Goal: Ask a question

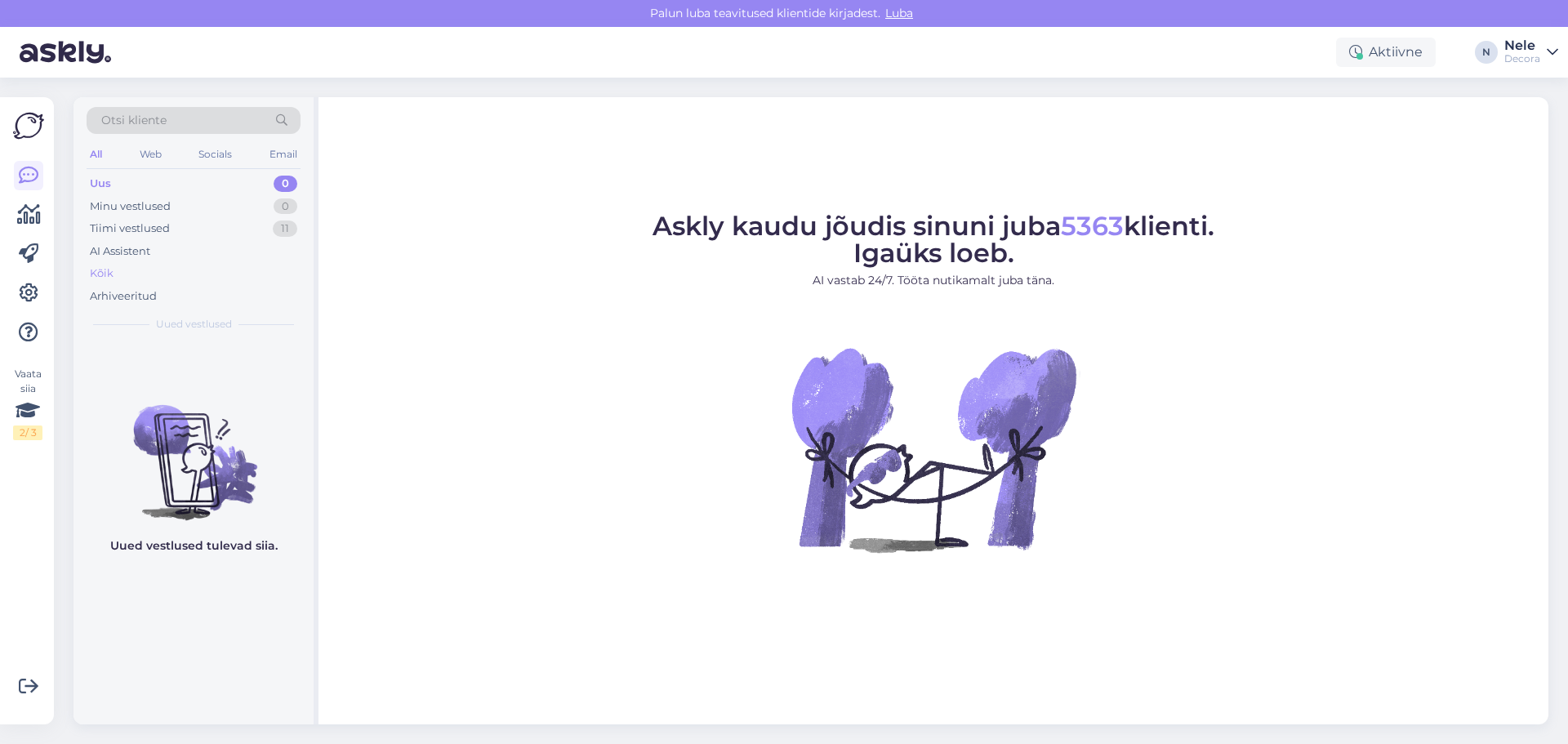
click at [107, 275] on div "Kõik" at bounding box center [102, 273] width 24 height 17
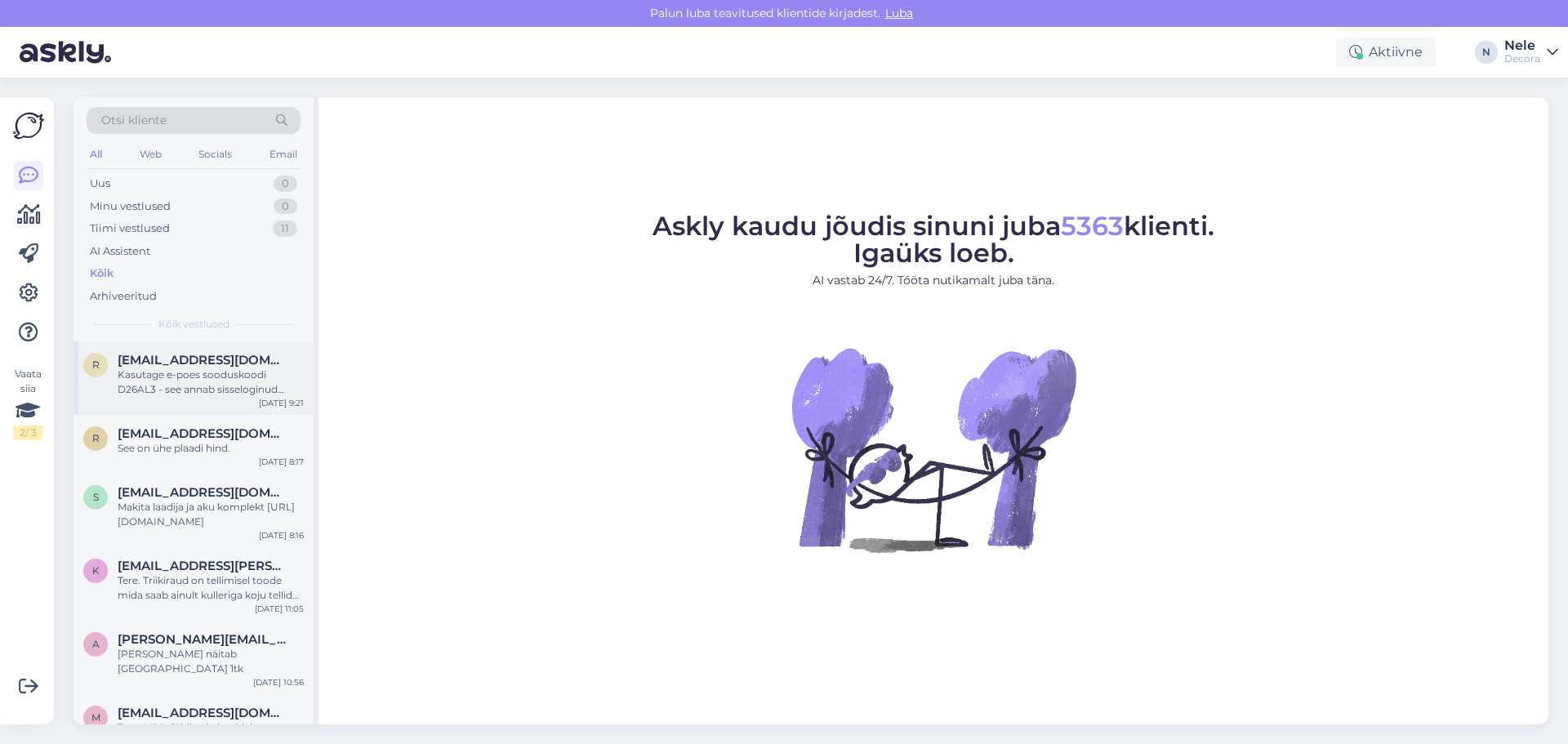
click at [161, 369] on div "Kasutage e-poes sooduskoodi D26AL3 - see annab sisseloginud kliendile tavahinna…" at bounding box center [210, 382] width 186 height 30
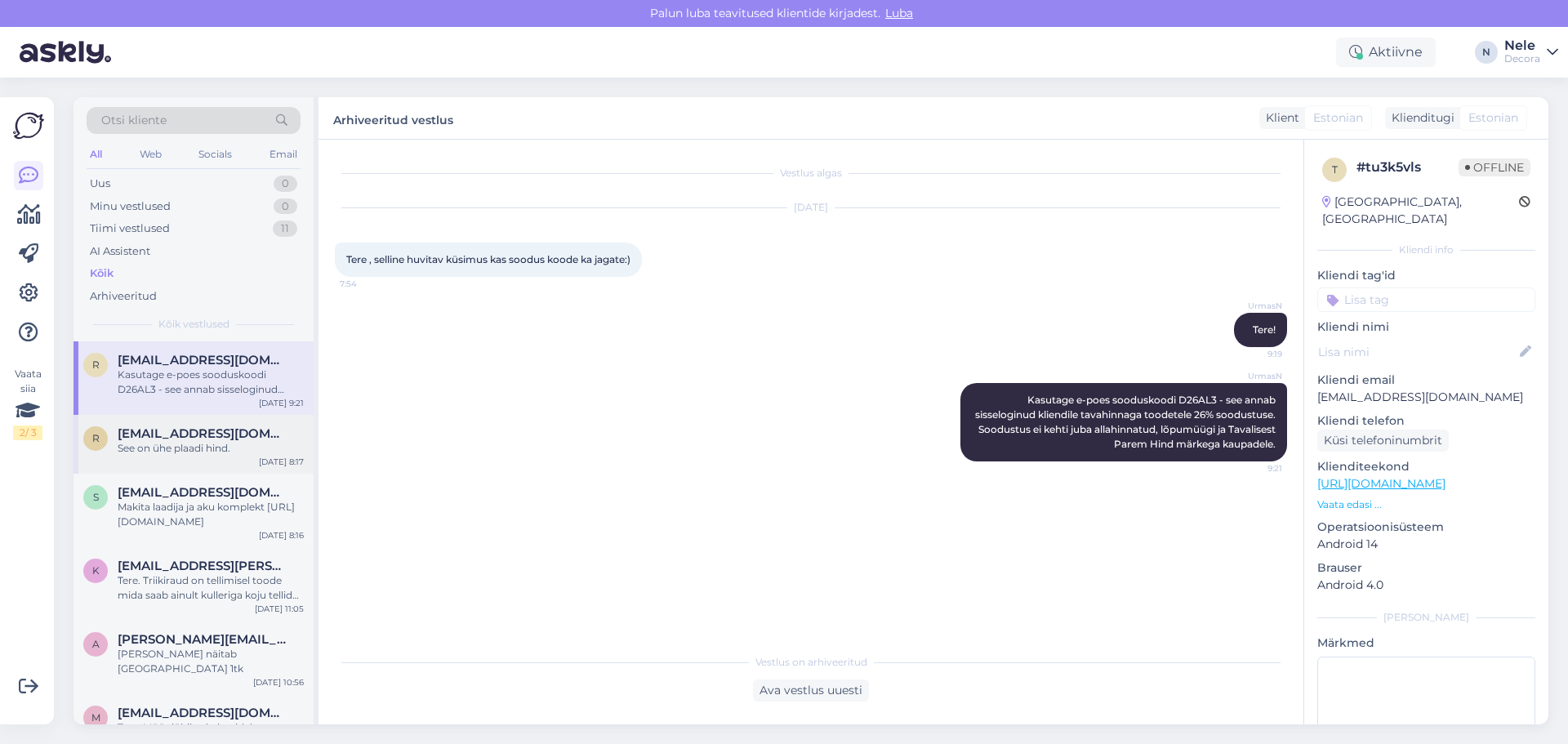
click at [198, 446] on div "See on ühe plaadi hind." at bounding box center [210, 448] width 186 height 15
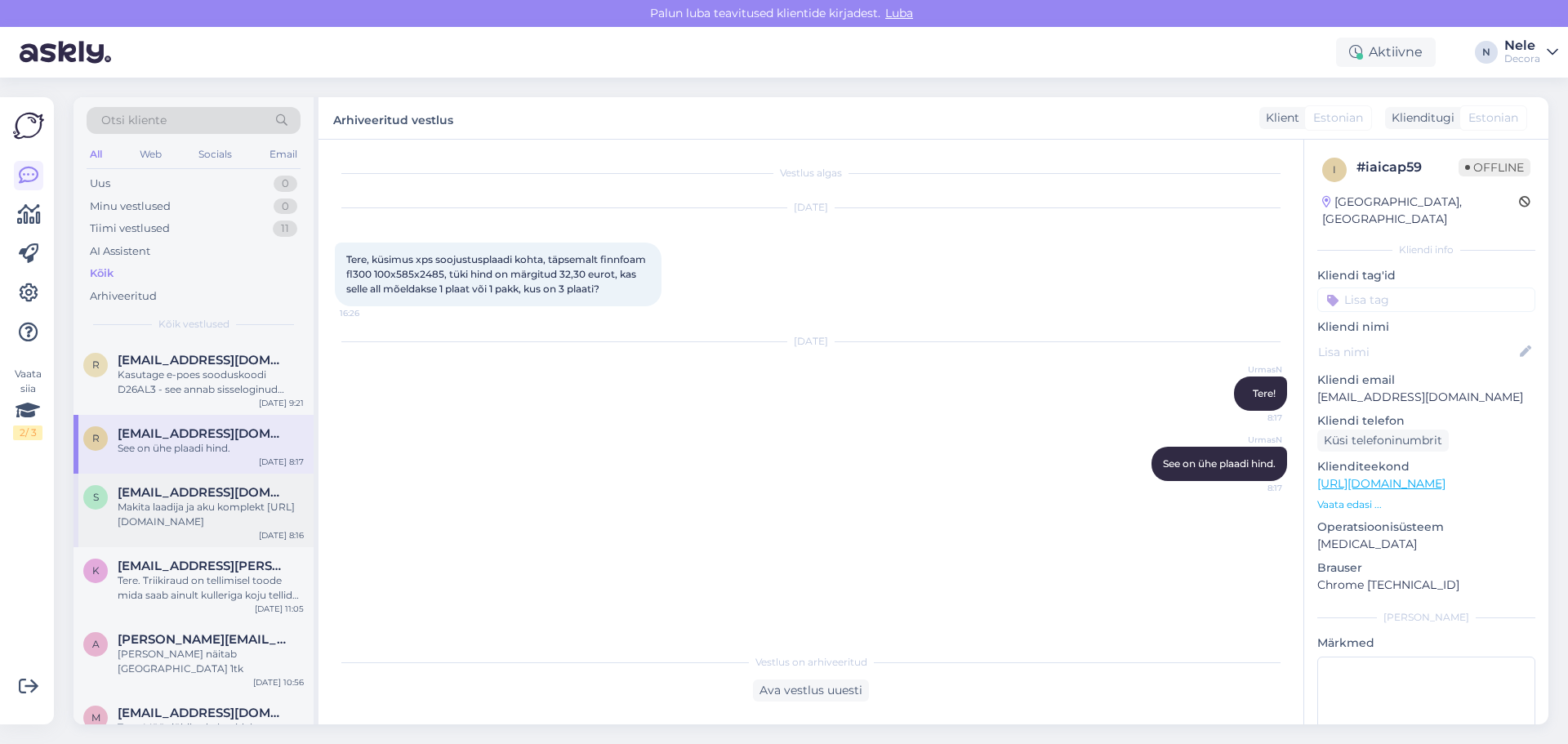
click at [154, 521] on div "Makita laadija ja aku komplekt [URL][DOMAIN_NAME]" at bounding box center [210, 514] width 186 height 30
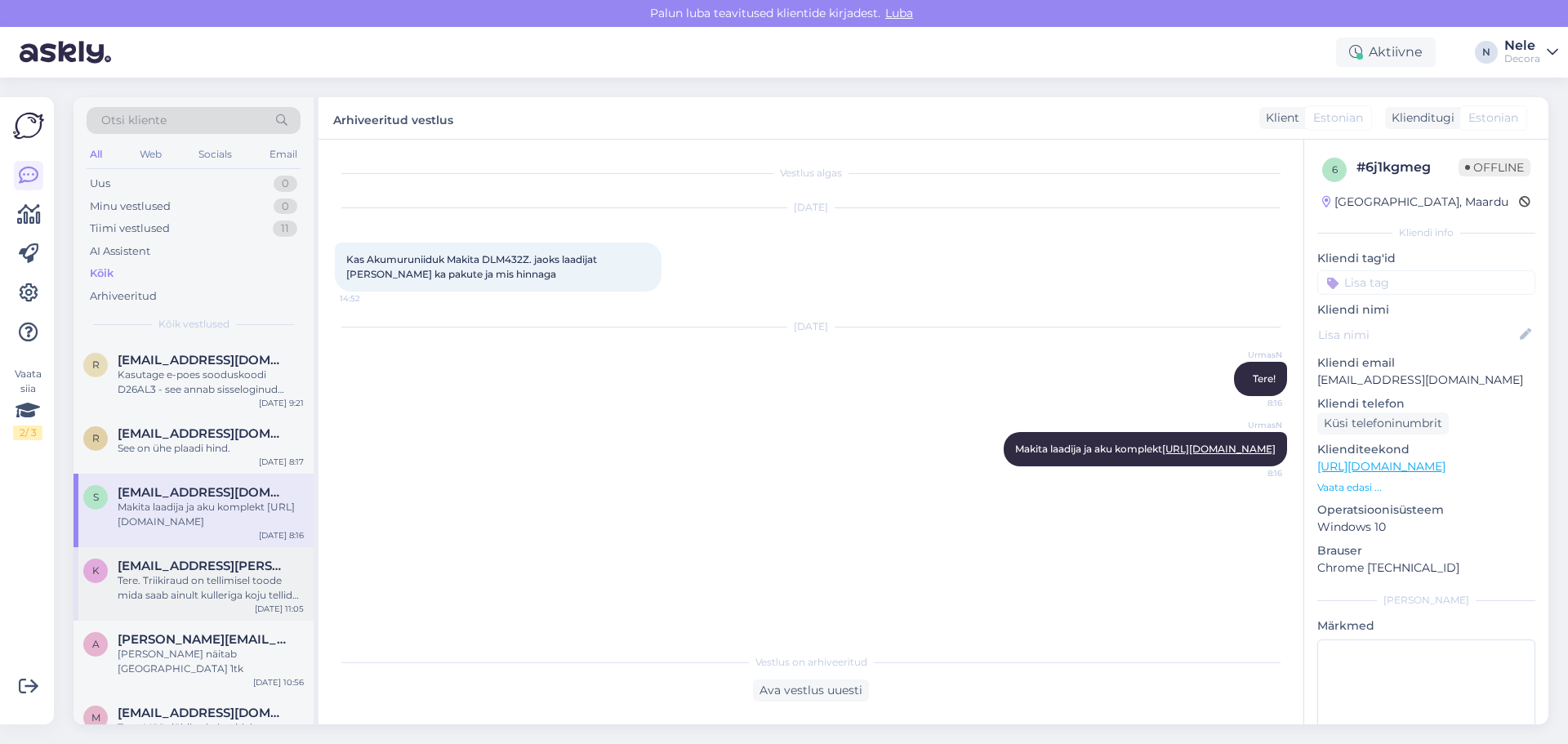
click at [124, 579] on div "Tere. Triikiraud on tellimisel toode mida saab ainult kulleriga koju tellida. S…" at bounding box center [210, 588] width 186 height 30
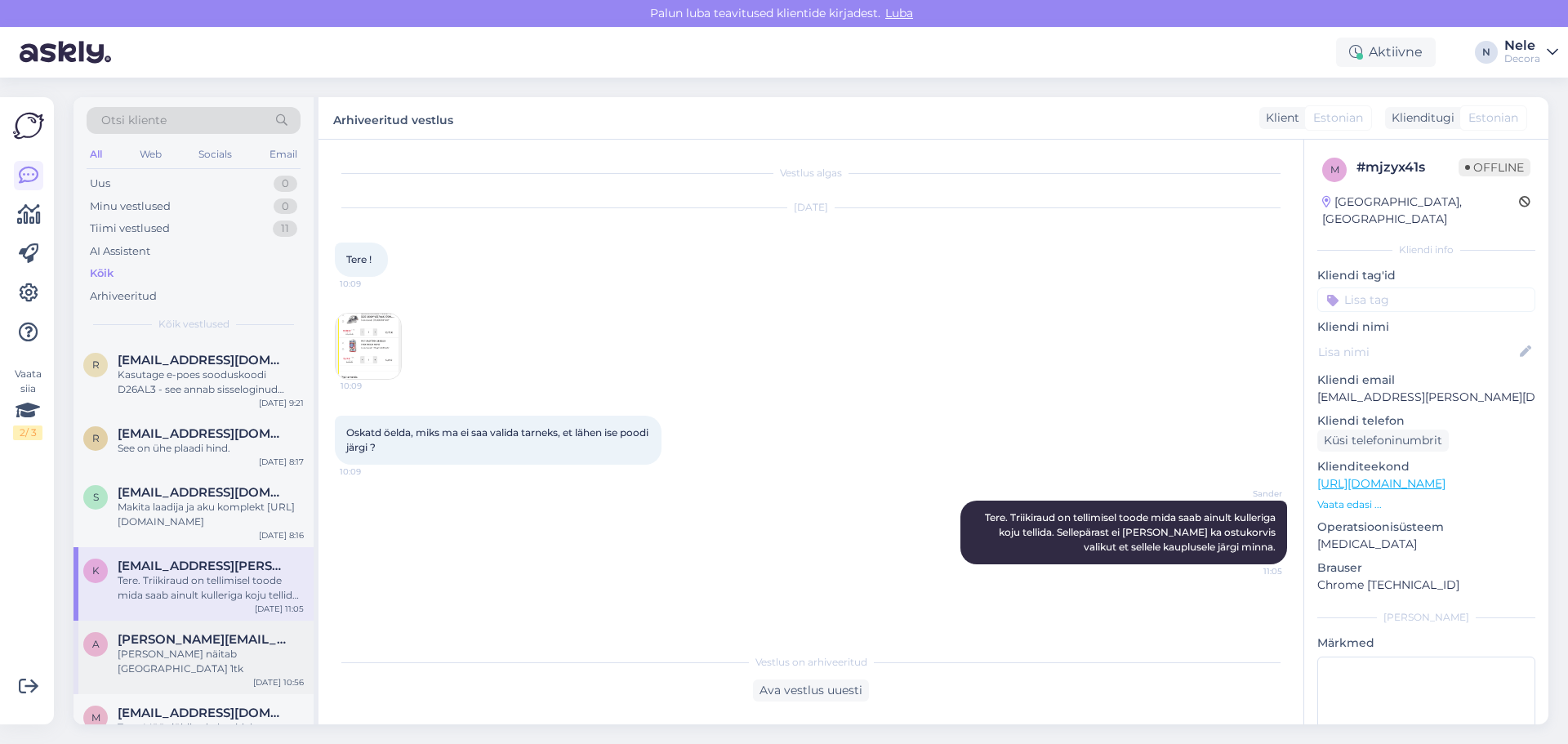
click at [213, 655] on div "[PERSON_NAME] näitab [GEOGRAPHIC_DATA] 1tk" at bounding box center [210, 662] width 186 height 30
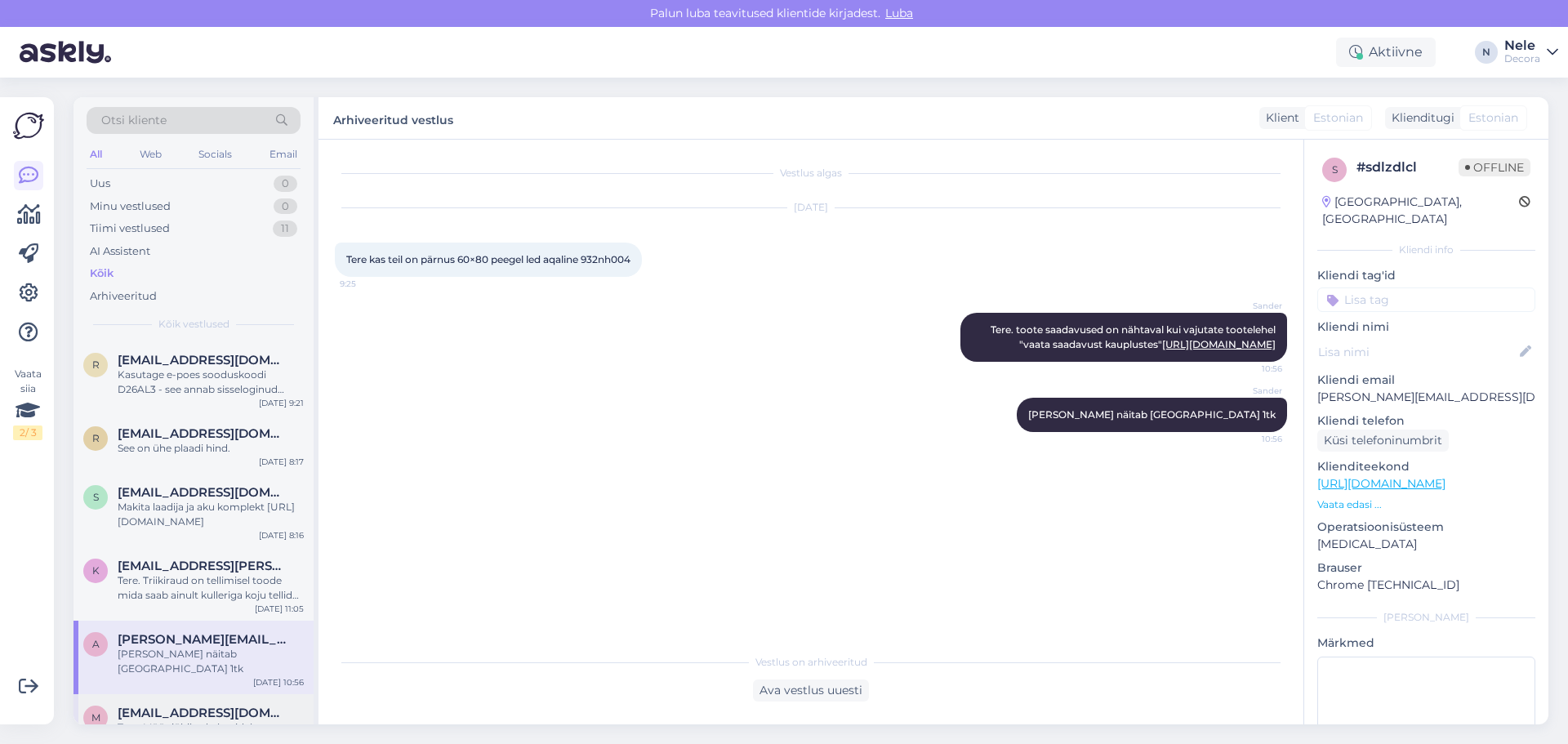
click at [231, 705] on span "[EMAIL_ADDRESS][DOMAIN_NAME]" at bounding box center [202, 712] width 170 height 15
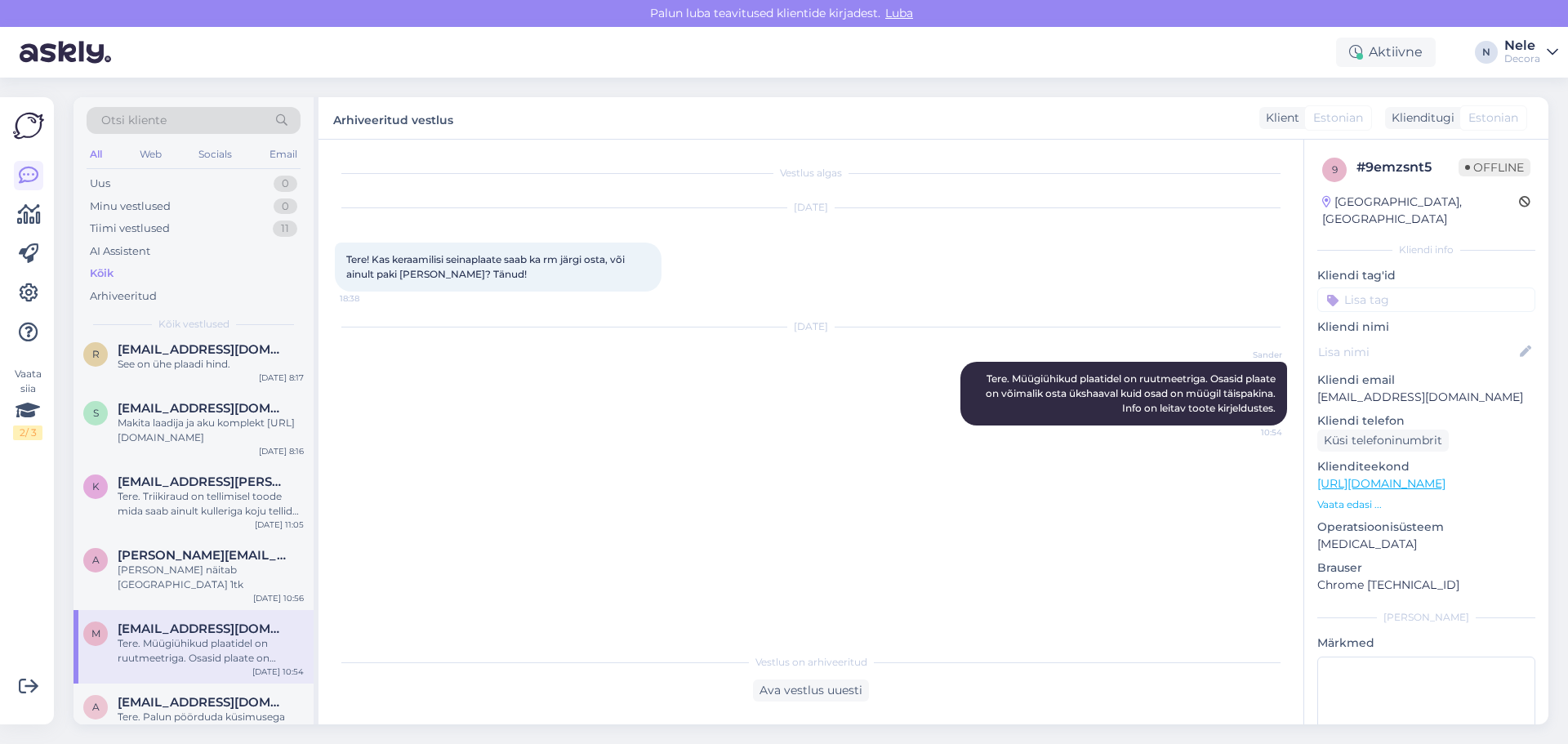
scroll to position [163, 0]
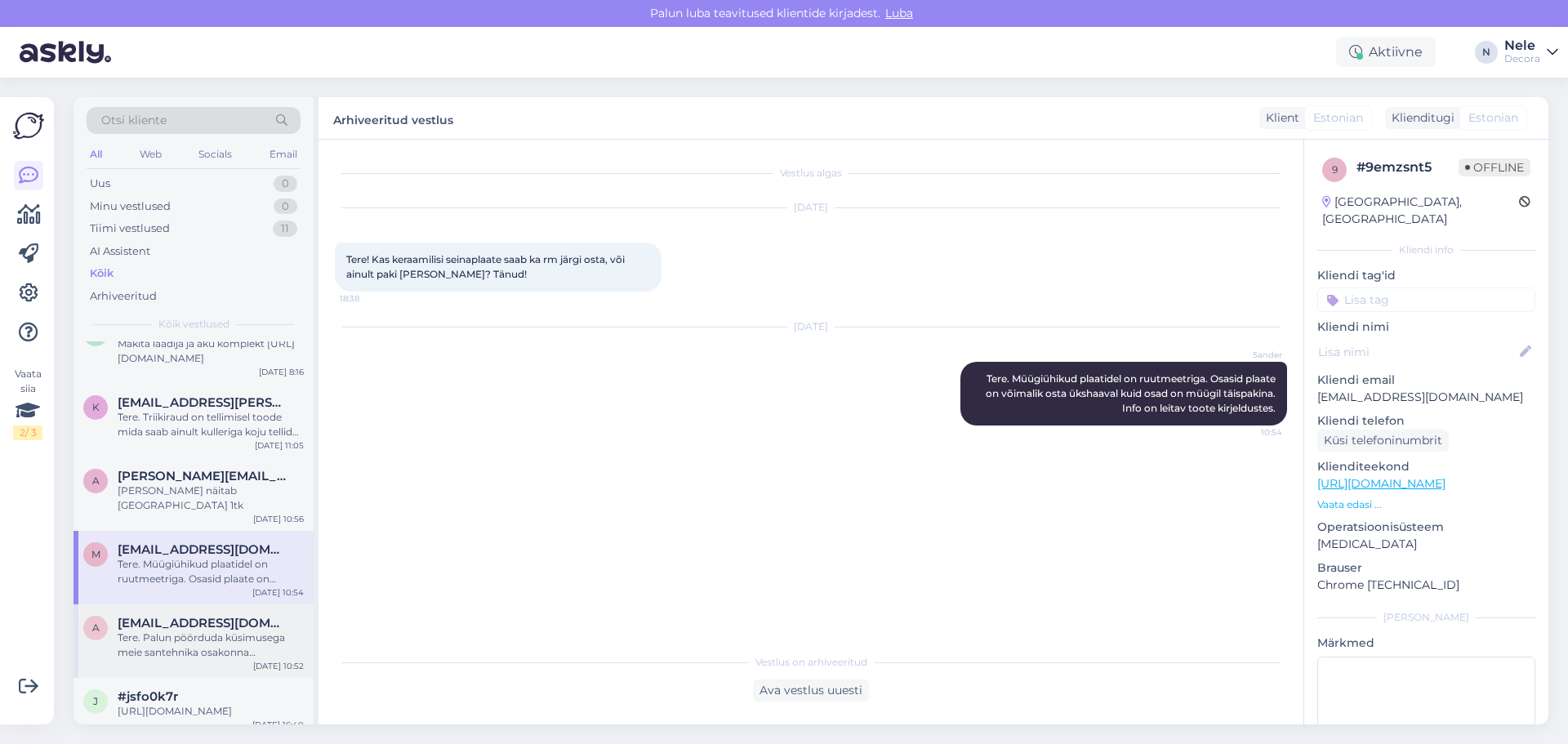
click at [151, 630] on div "Tere. Palun pöörduda küsimusega meie santehnika osakonna [PERSON_NAME] numbril …" at bounding box center [210, 645] width 186 height 30
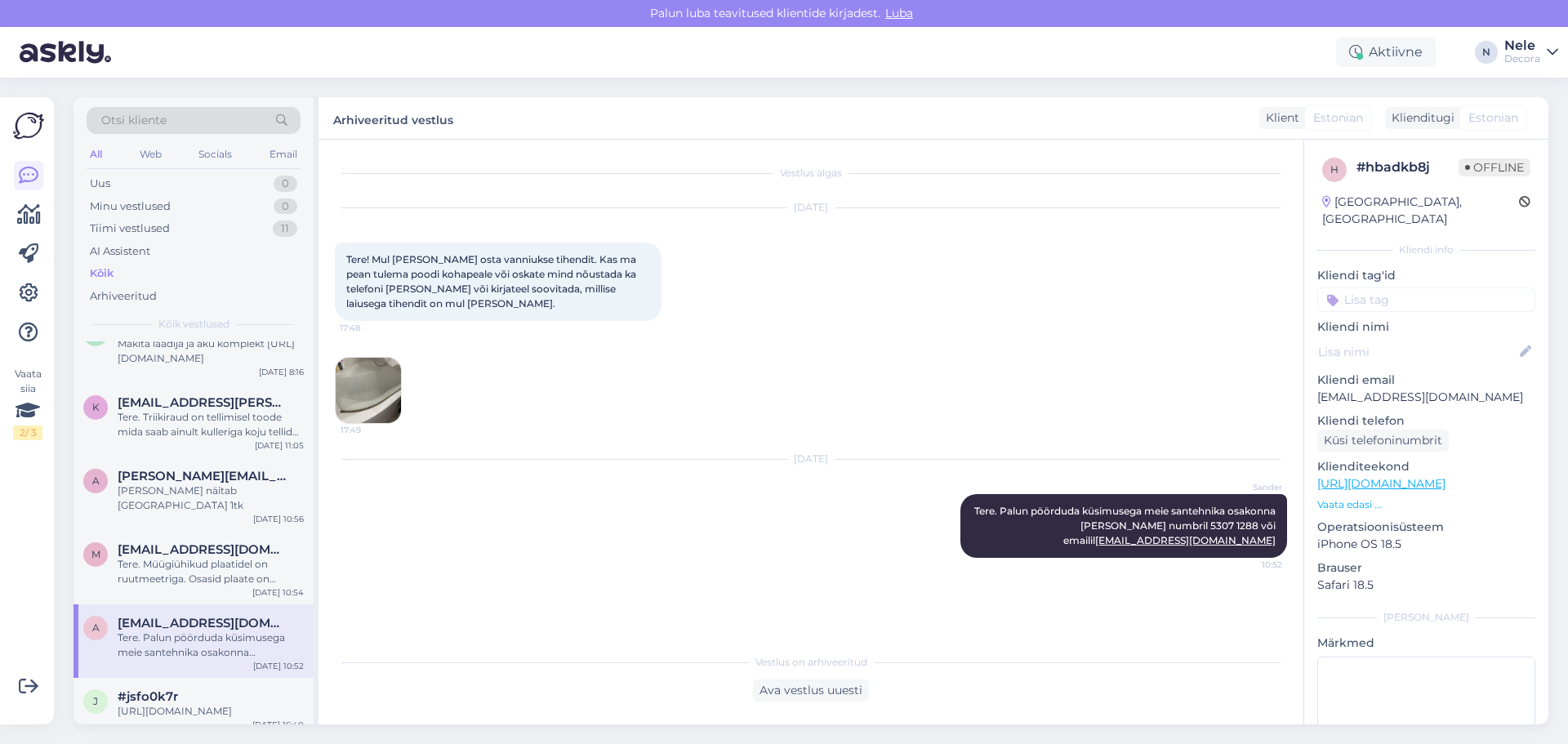
click at [371, 394] on img at bounding box center [368, 390] width 66 height 66
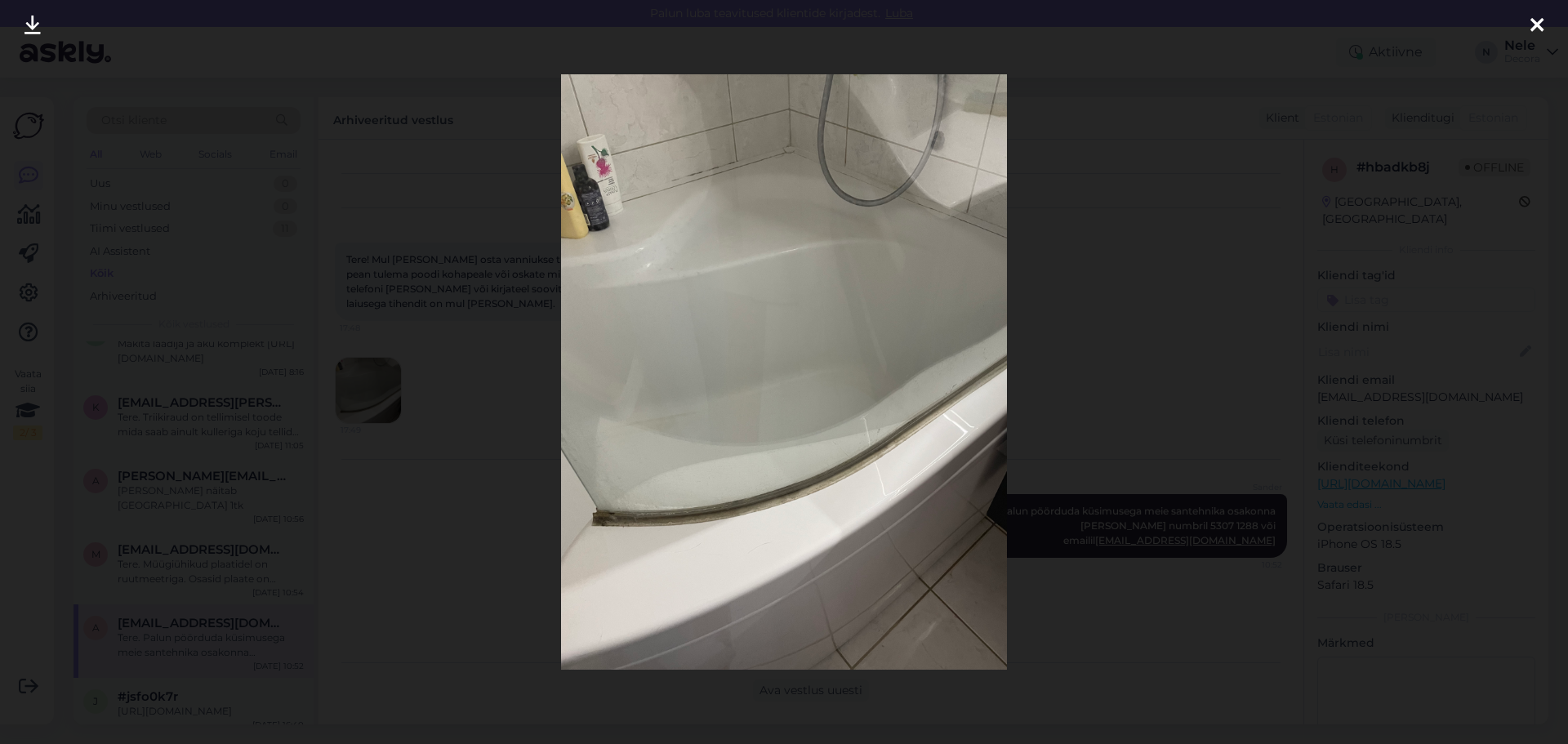
click at [1539, 22] on icon at bounding box center [1536, 26] width 13 height 21
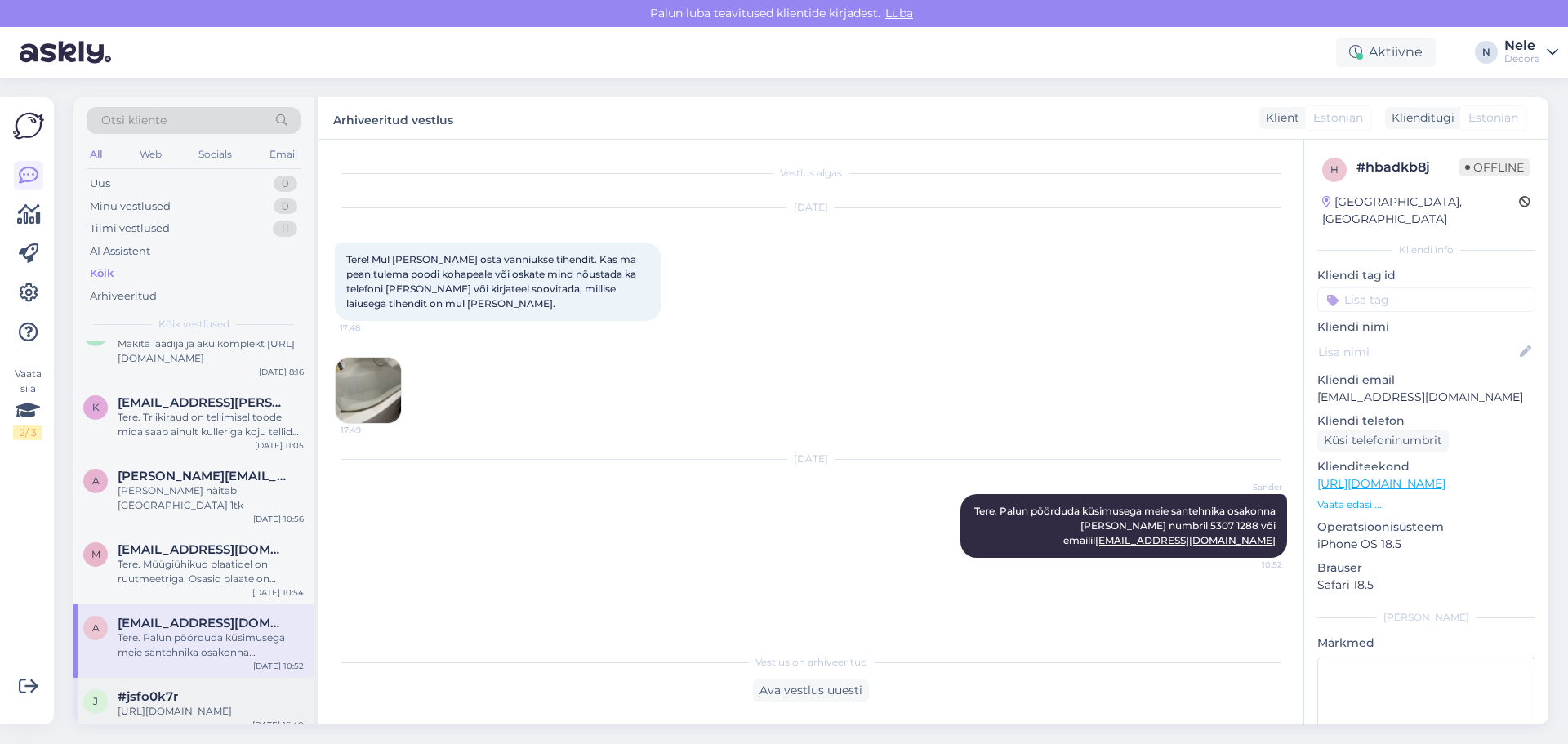
click at [167, 704] on div "[URL][DOMAIN_NAME]" at bounding box center [210, 711] width 186 height 15
type textarea "Suunatud osakonda"
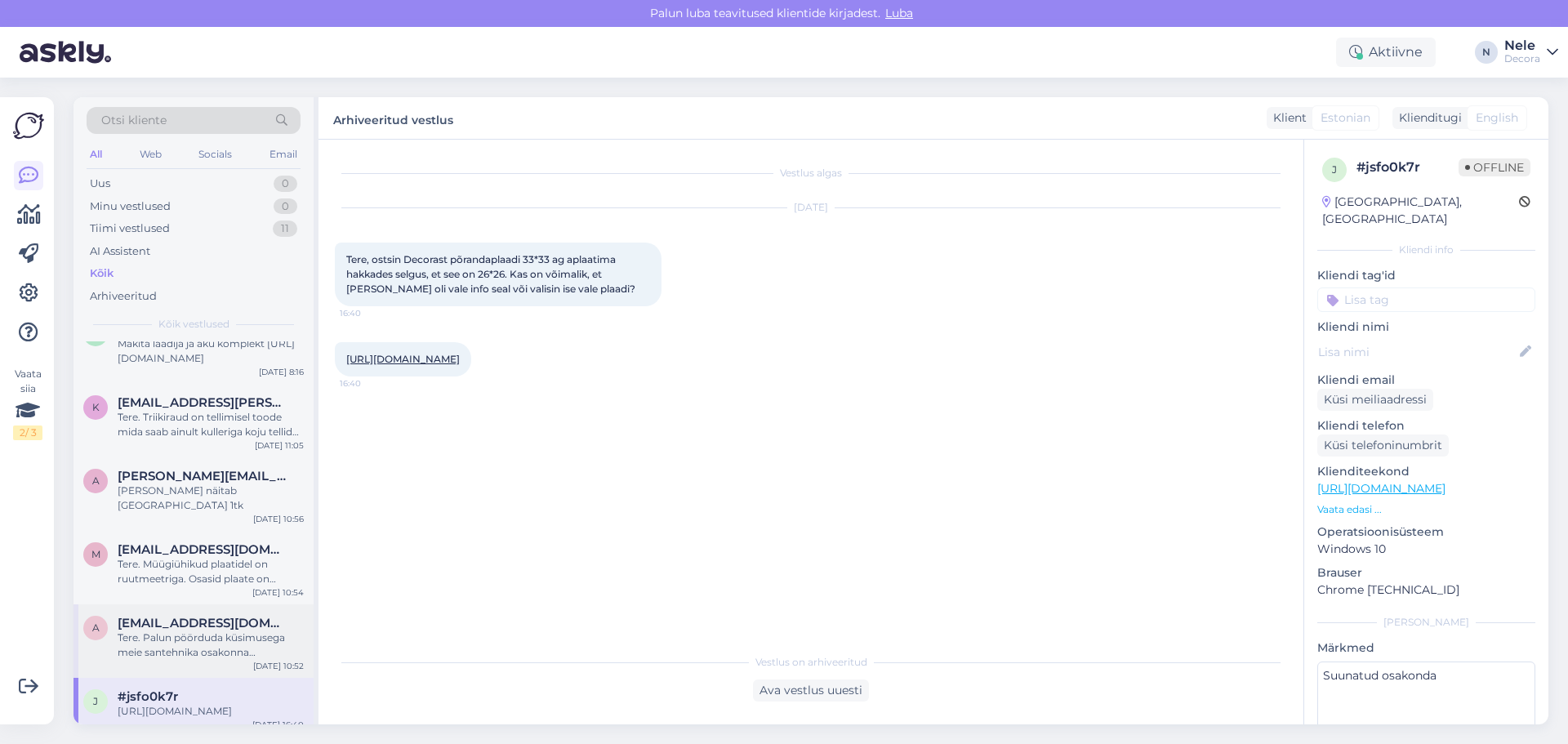
click at [220, 630] on div "Tere. Palun pöörduda küsimusega meie santehnika osakonna [PERSON_NAME] numbril …" at bounding box center [210, 645] width 186 height 30
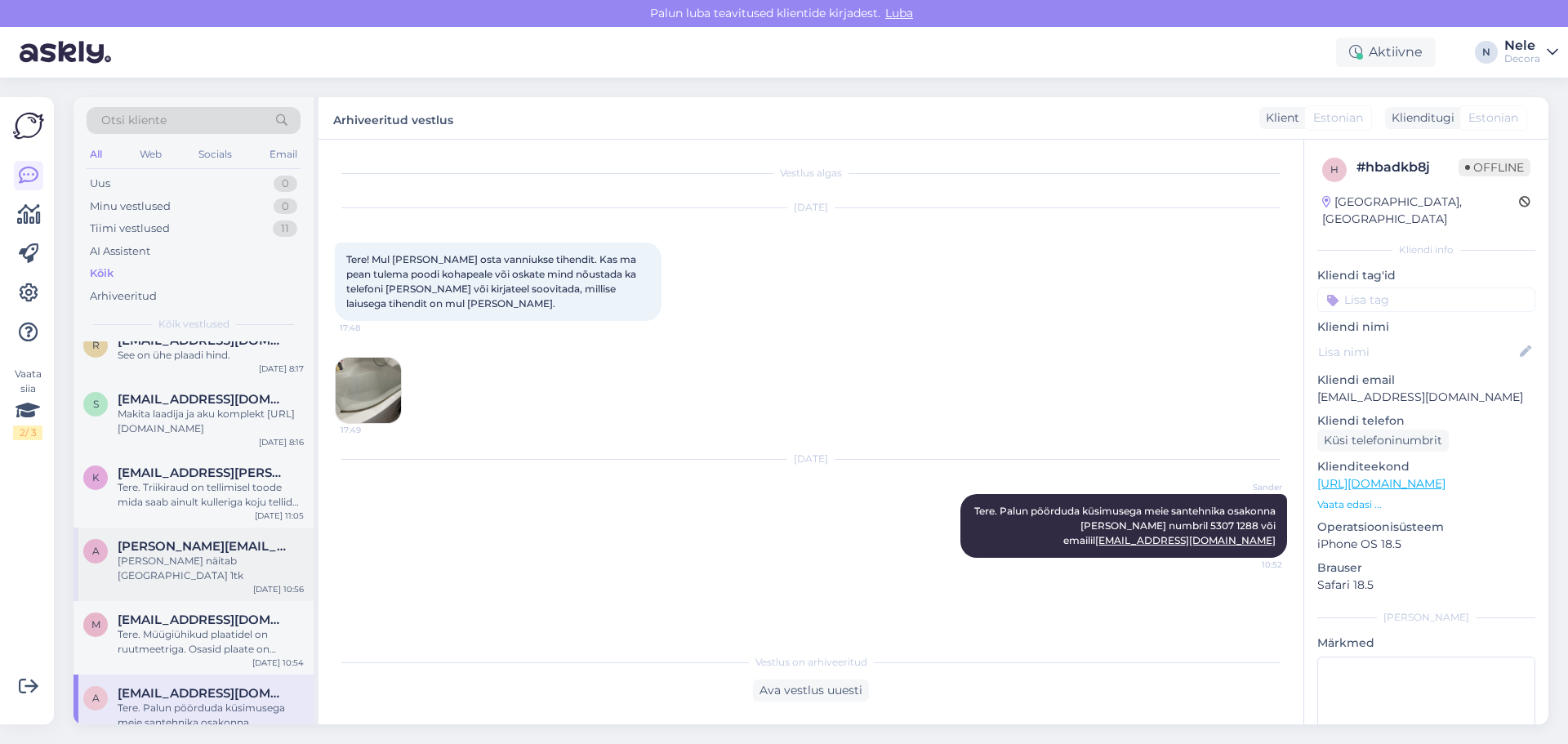
scroll to position [0, 0]
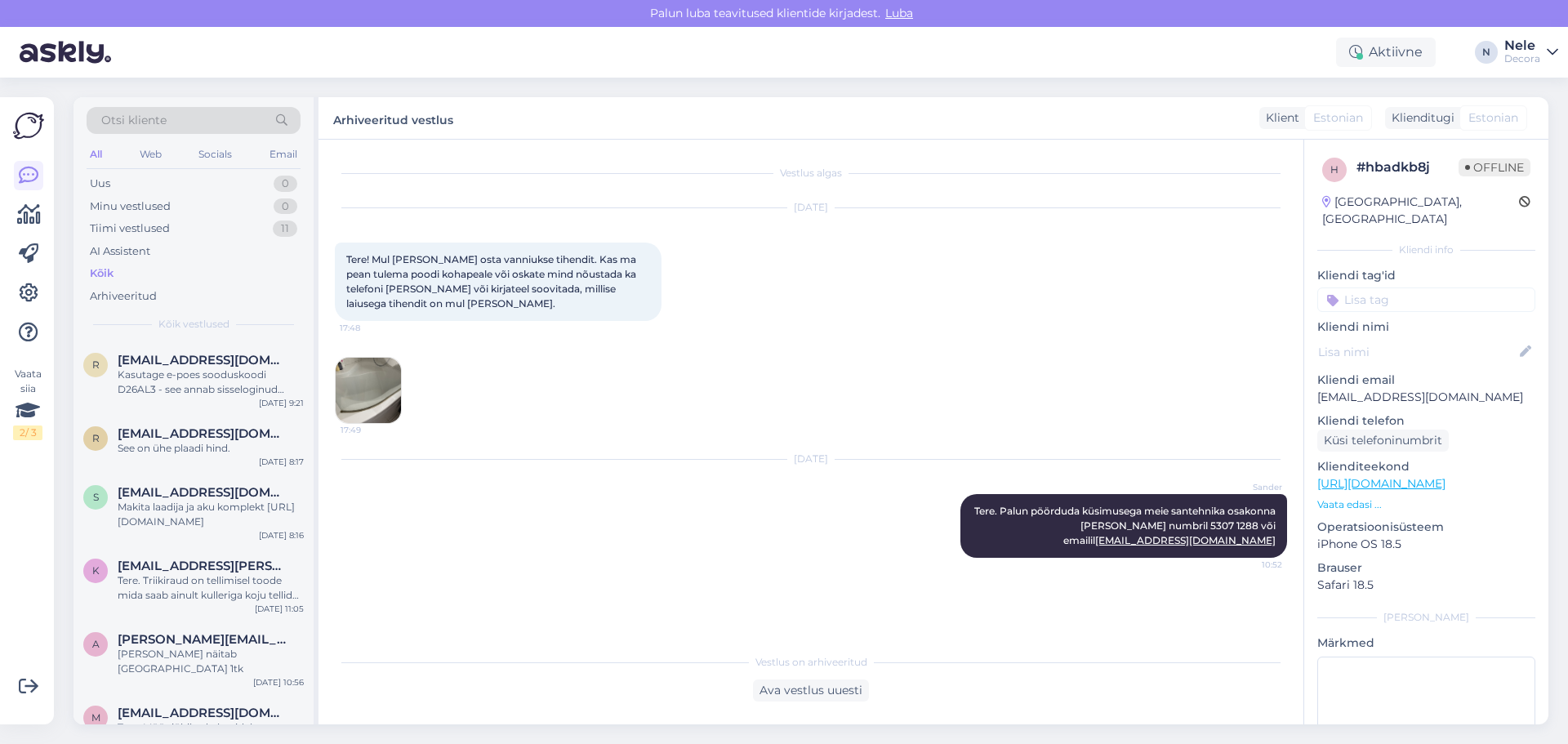
click at [90, 273] on div "Kõik" at bounding box center [102, 273] width 24 height 17
click at [102, 186] on div "Uus" at bounding box center [100, 183] width 20 height 17
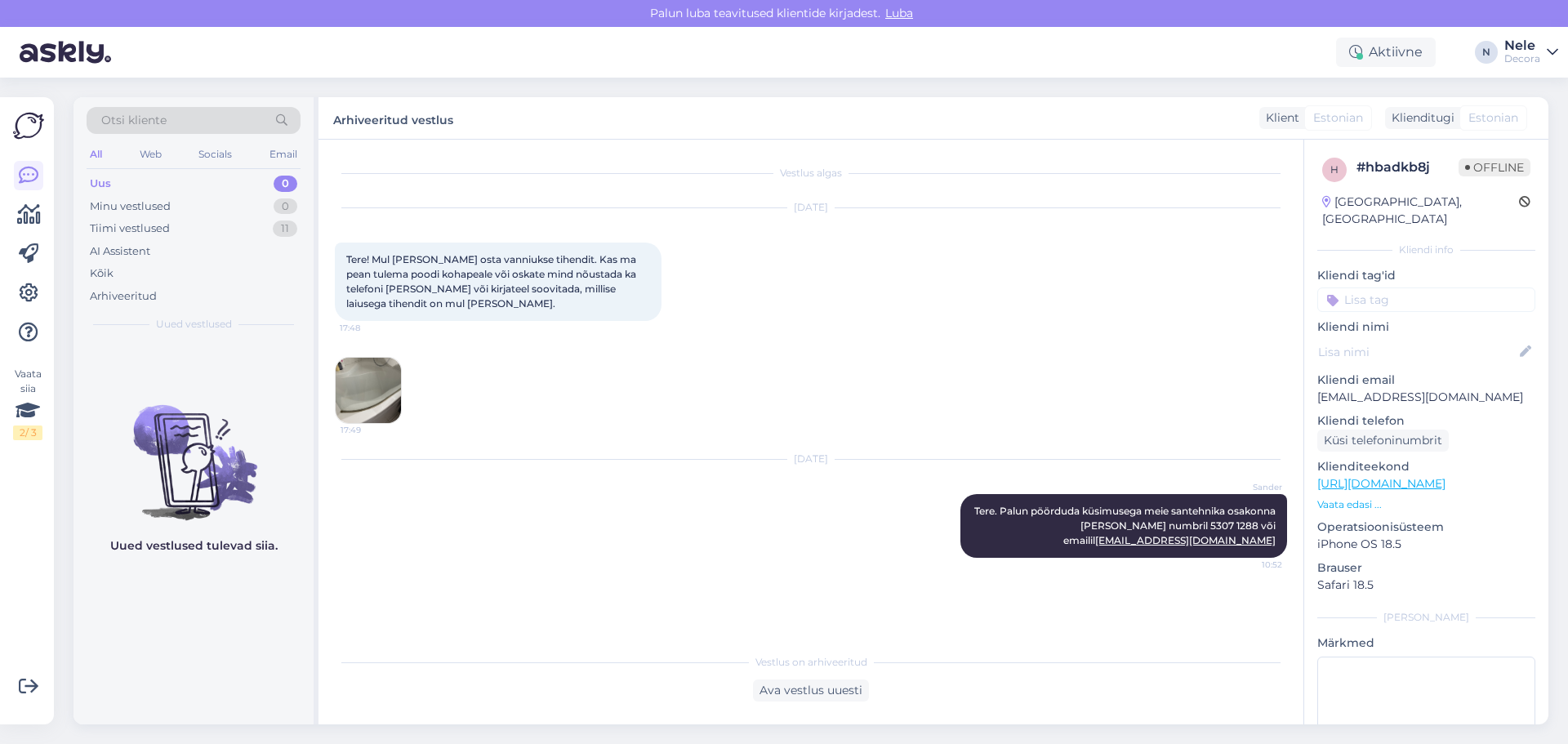
click at [493, 542] on div "[DATE] Sander Tere. Palun pöörduda küsimusega meie santehnika osakonna [PERSON_…" at bounding box center [811, 508] width 953 height 134
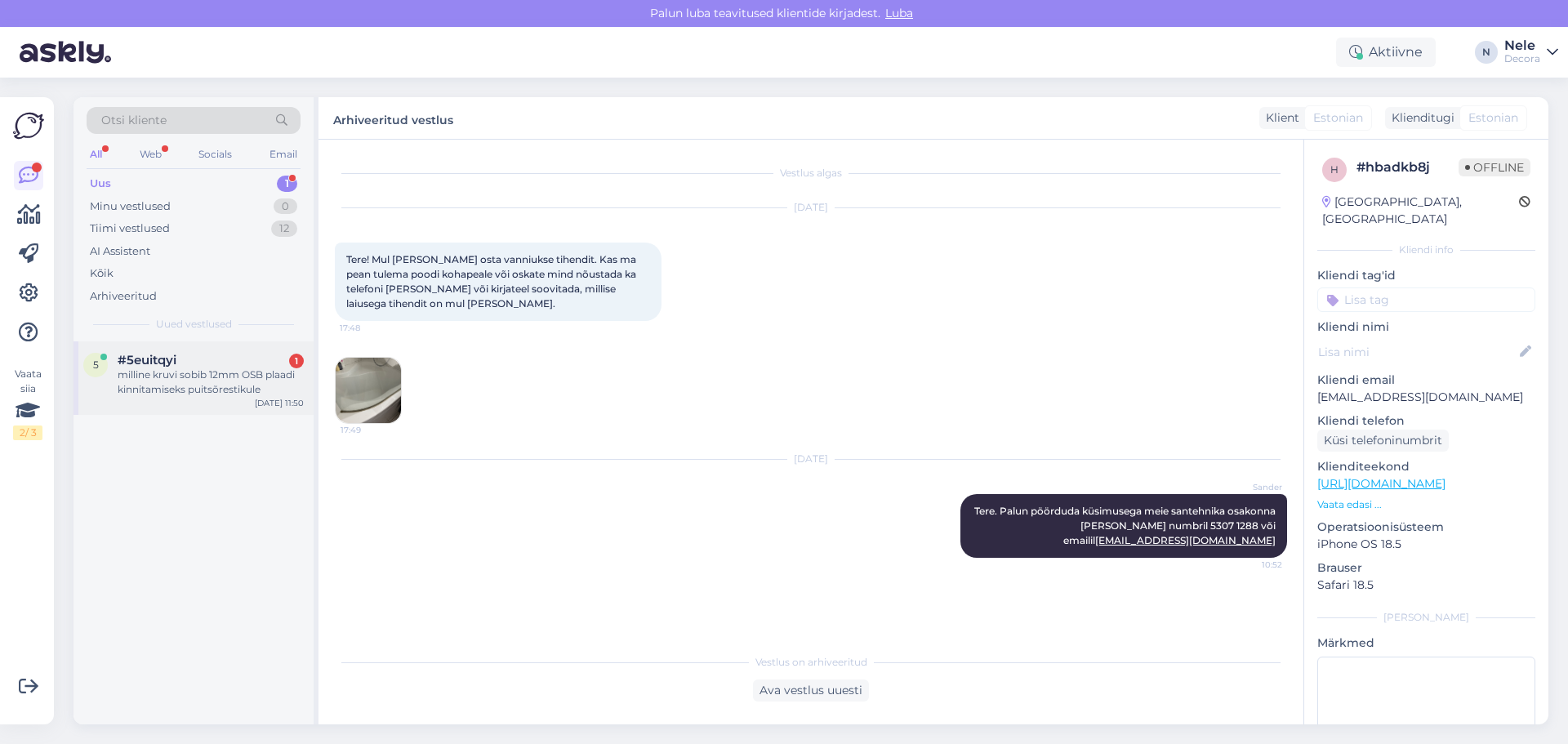
click at [145, 377] on div "milline kruvi sobib 12mm OSB plaadi kinnitamiseks puitsõrestikule" at bounding box center [210, 382] width 186 height 30
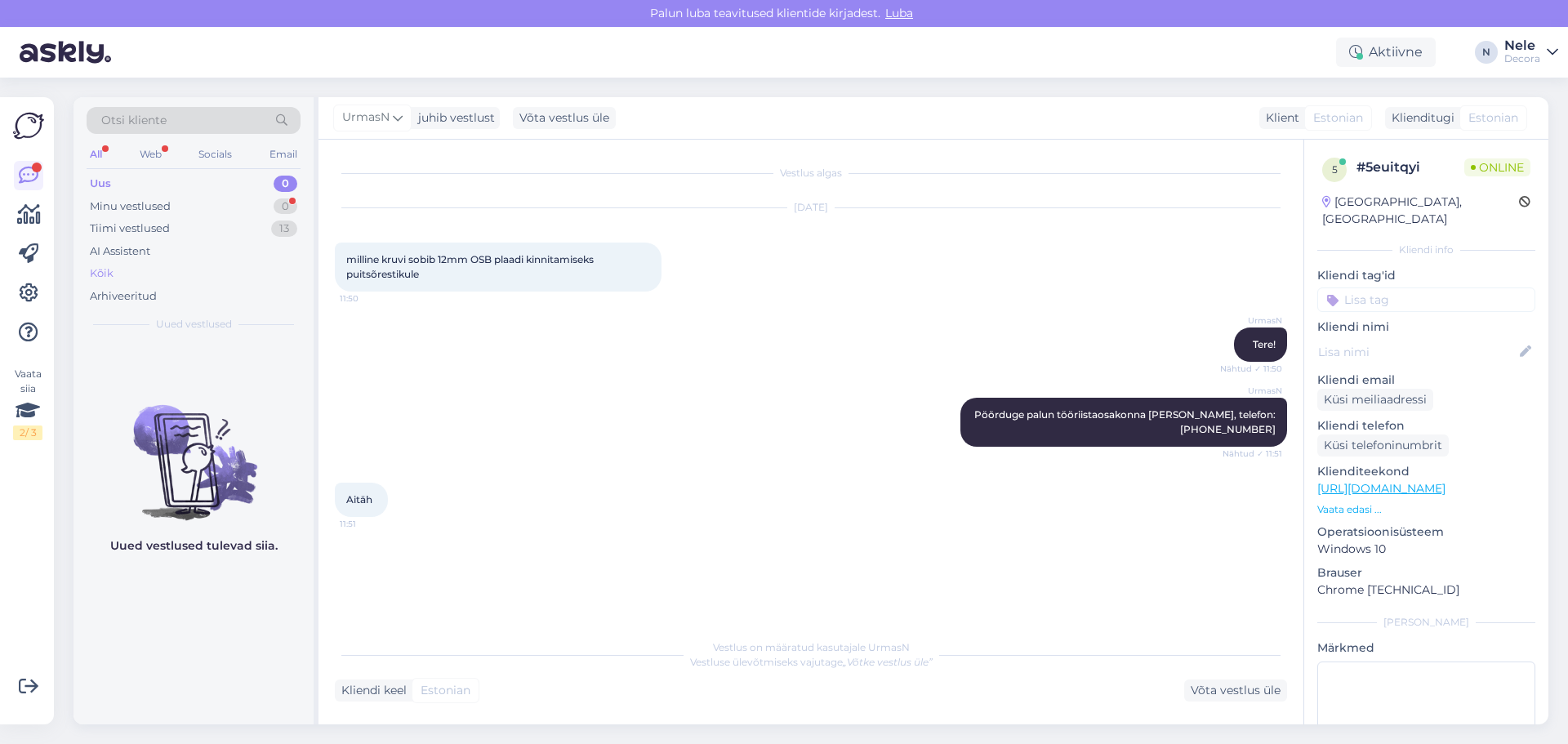
click at [102, 272] on div "Kõik" at bounding box center [102, 273] width 24 height 17
